Goal: Task Accomplishment & Management: Manage account settings

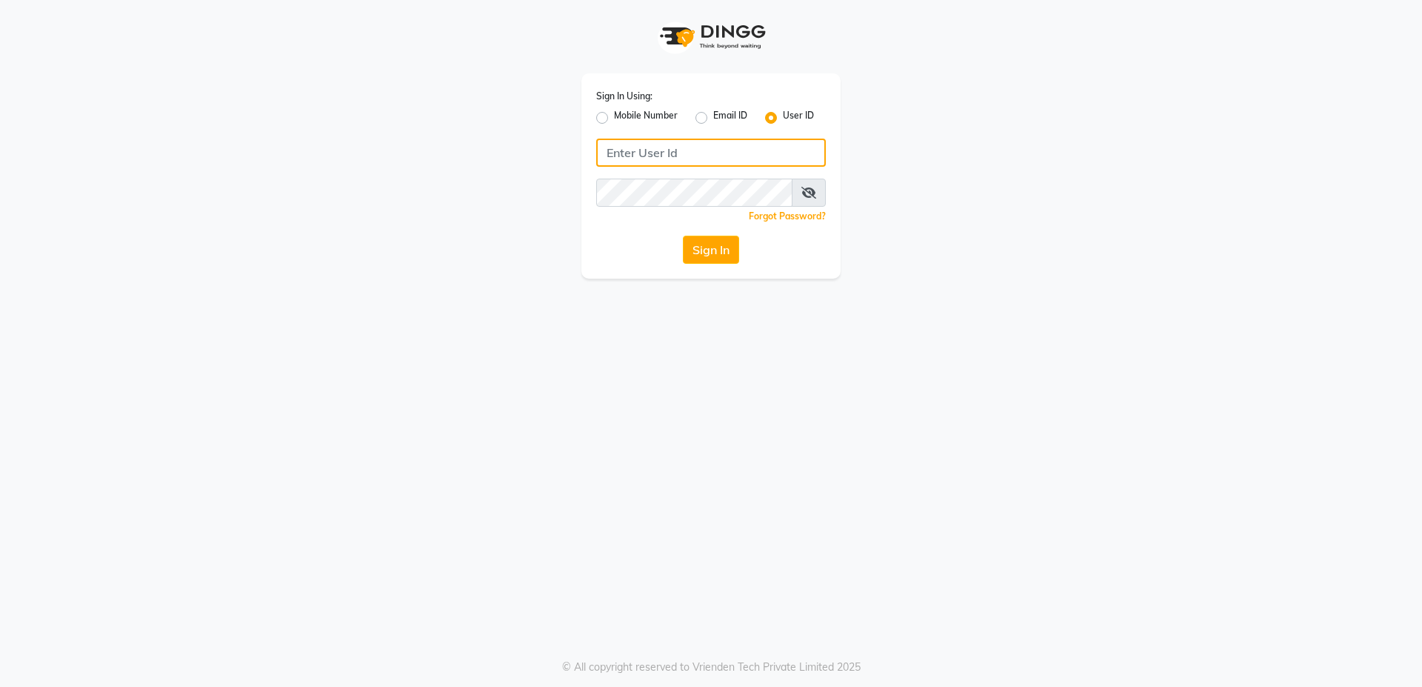
type input "6366794514"
click at [614, 122] on label "Mobile Number" at bounding box center [646, 118] width 64 height 18
click at [614, 119] on input "Mobile Number" at bounding box center [619, 114] width 10 height 10
radio input "true"
radio input "false"
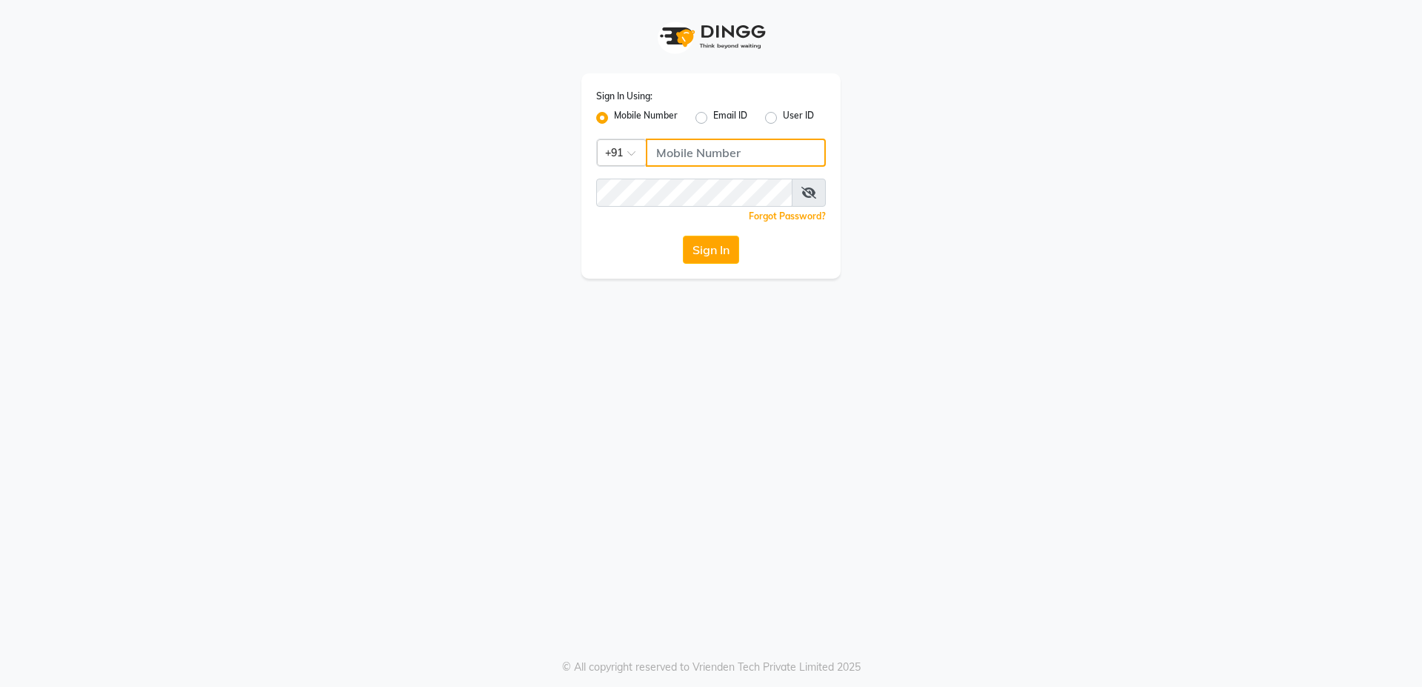
click at [665, 155] on input "Username" at bounding box center [736, 153] width 180 height 28
type input "6366794514"
click at [713, 251] on button "Sign In" at bounding box center [711, 250] width 56 height 28
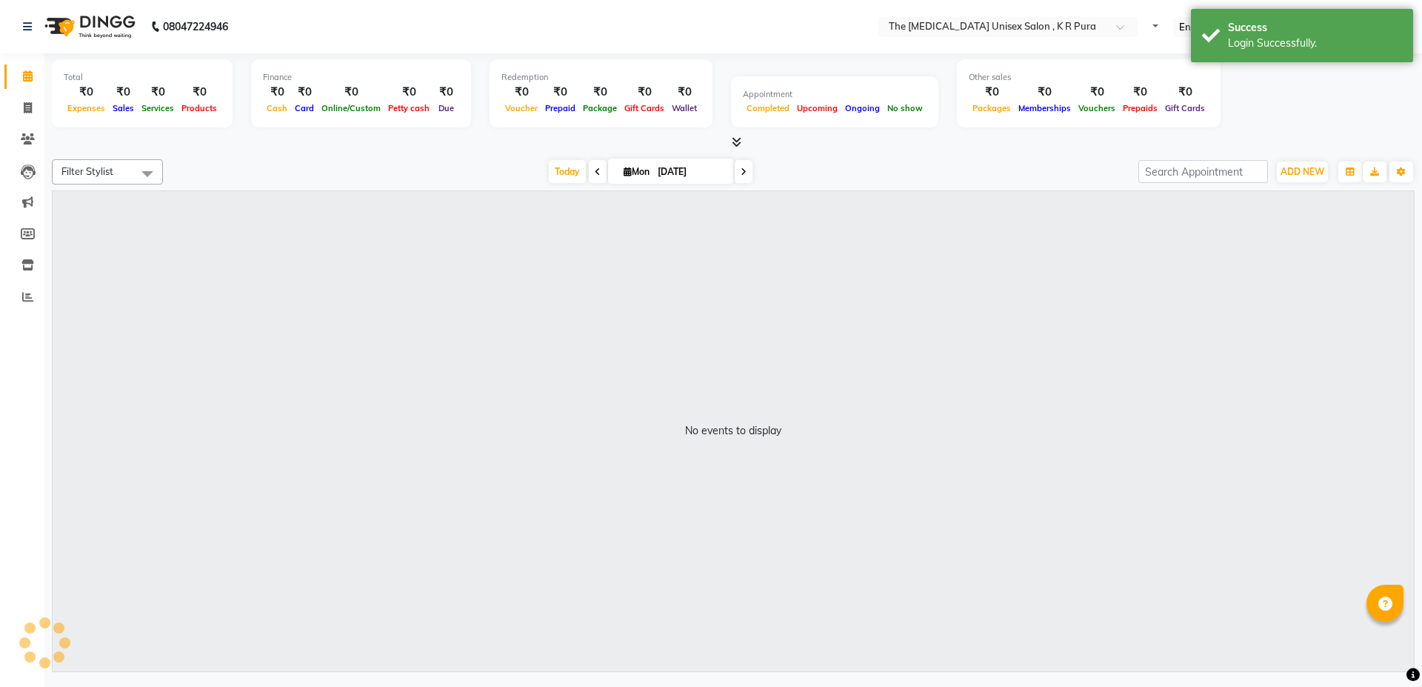
select select "en"
